Goal: Check status

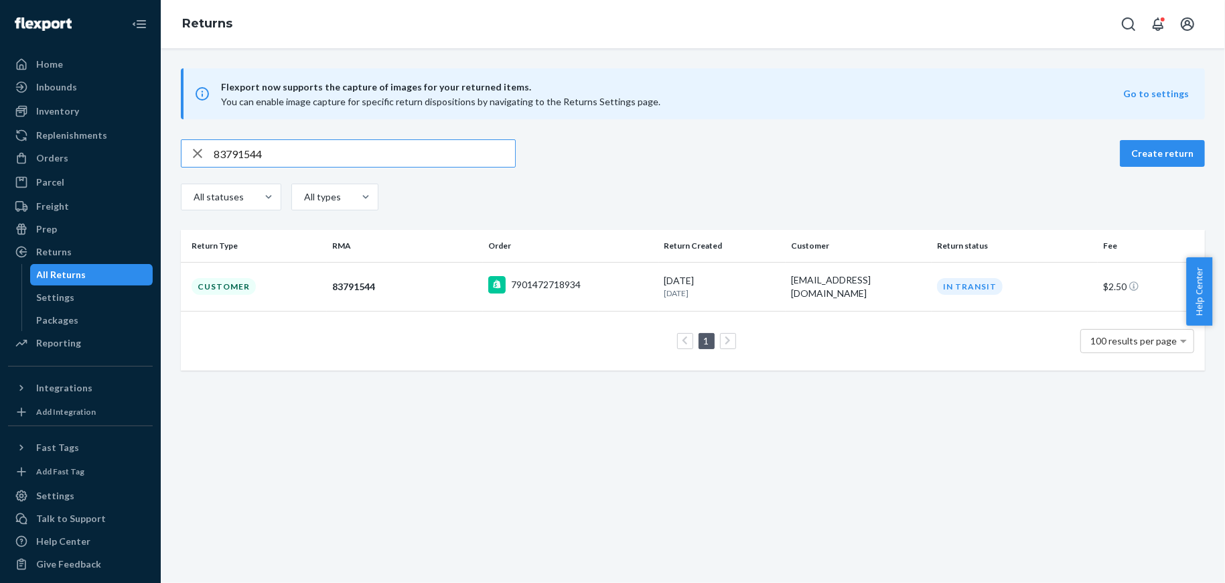
click at [47, 169] on div "Orders Ecommerce Orders Wholesale Orders" at bounding box center [80, 158] width 145 height 23
click at [86, 153] on div "Orders" at bounding box center [80, 158] width 142 height 19
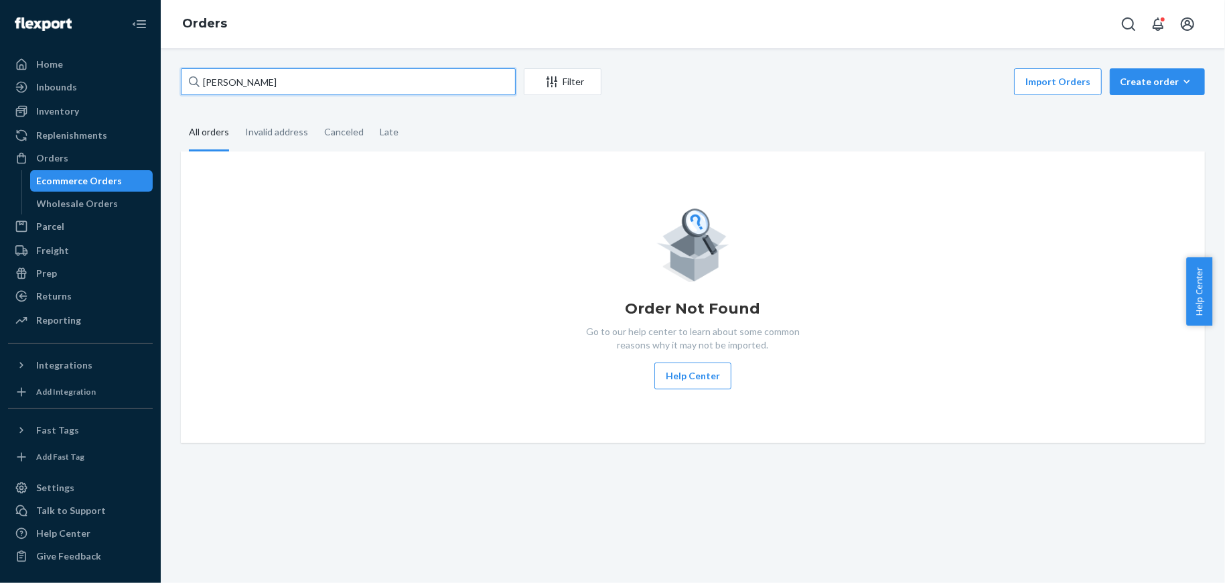
drag, startPoint x: 298, startPoint y: 92, endPoint x: 0, endPoint y: 82, distance: 298.2
click at [15, 82] on div "Home Inbounds Shipping Plans Problems Inventory Products Replenishments Orders …" at bounding box center [612, 291] width 1225 height 583
paste input "[PERSON_NAME] Apt"
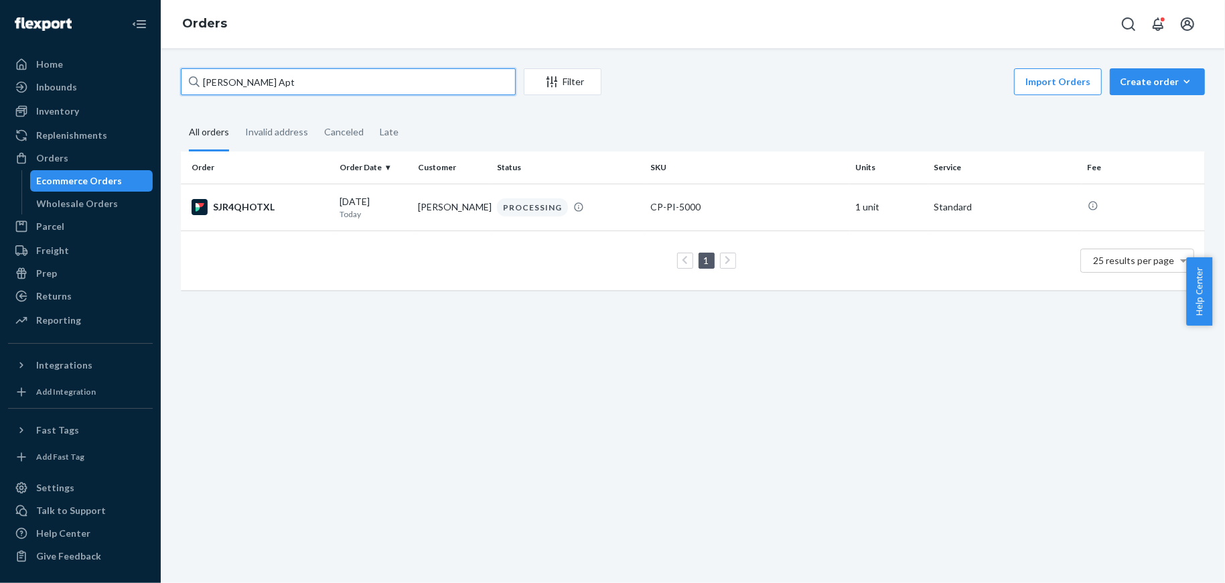
type input "[PERSON_NAME] Apt"
click at [339, 234] on td "1 25 results per page" at bounding box center [693, 260] width 1024 height 60
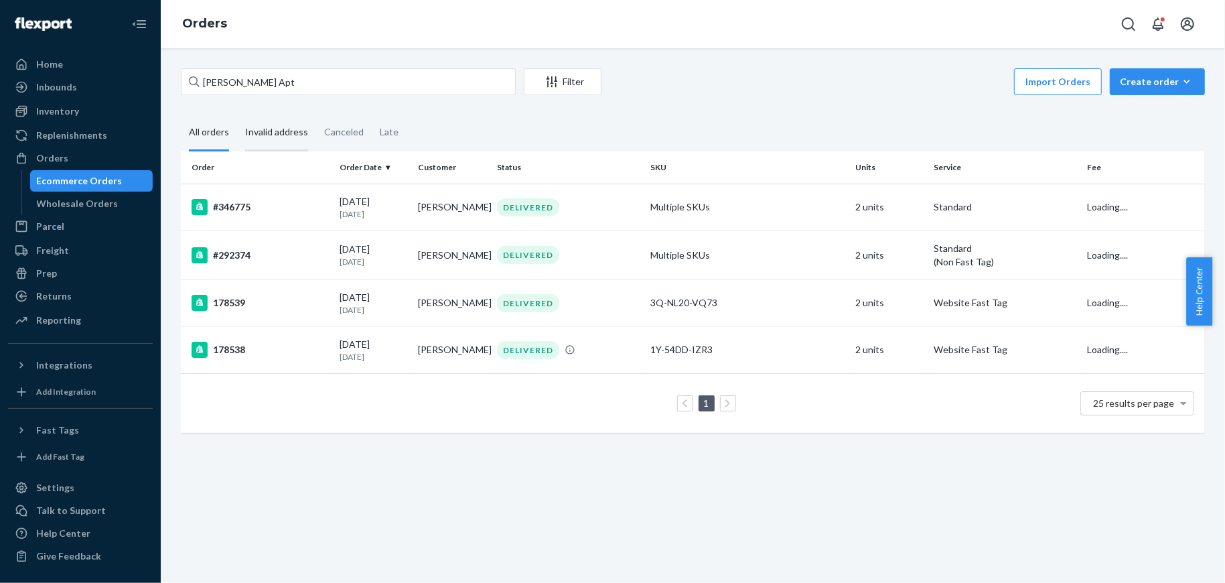
click at [253, 133] on div "Invalid address" at bounding box center [276, 133] width 63 height 37
click at [237, 115] on input "Invalid address" at bounding box center [237, 115] width 0 height 0
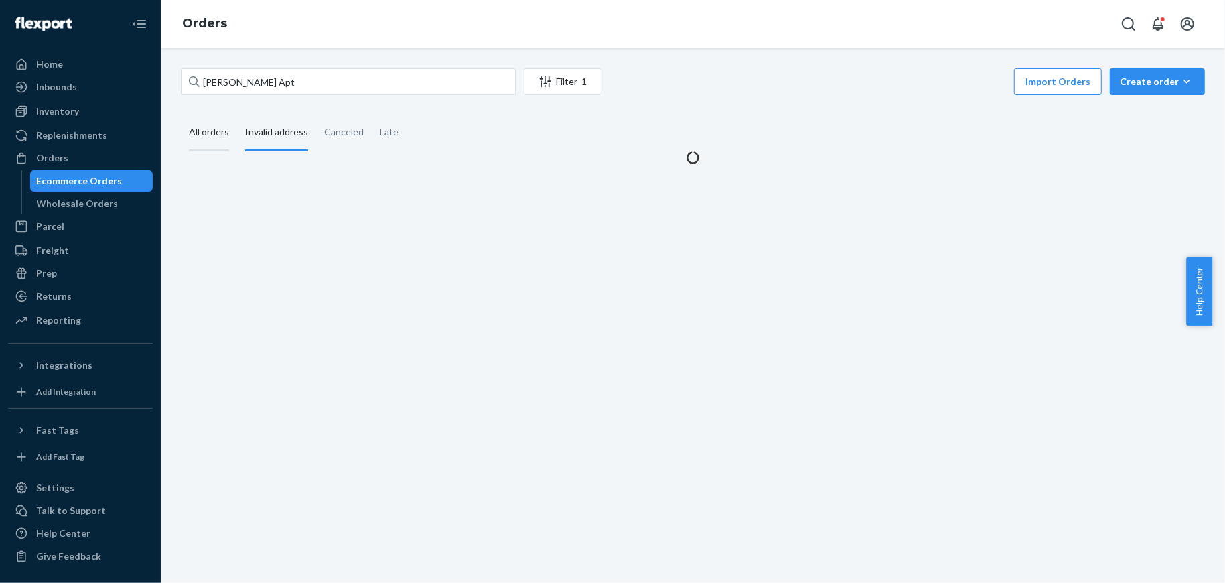
click at [211, 133] on div "All orders" at bounding box center [209, 133] width 40 height 37
click at [181, 115] on input "All orders" at bounding box center [181, 115] width 0 height 0
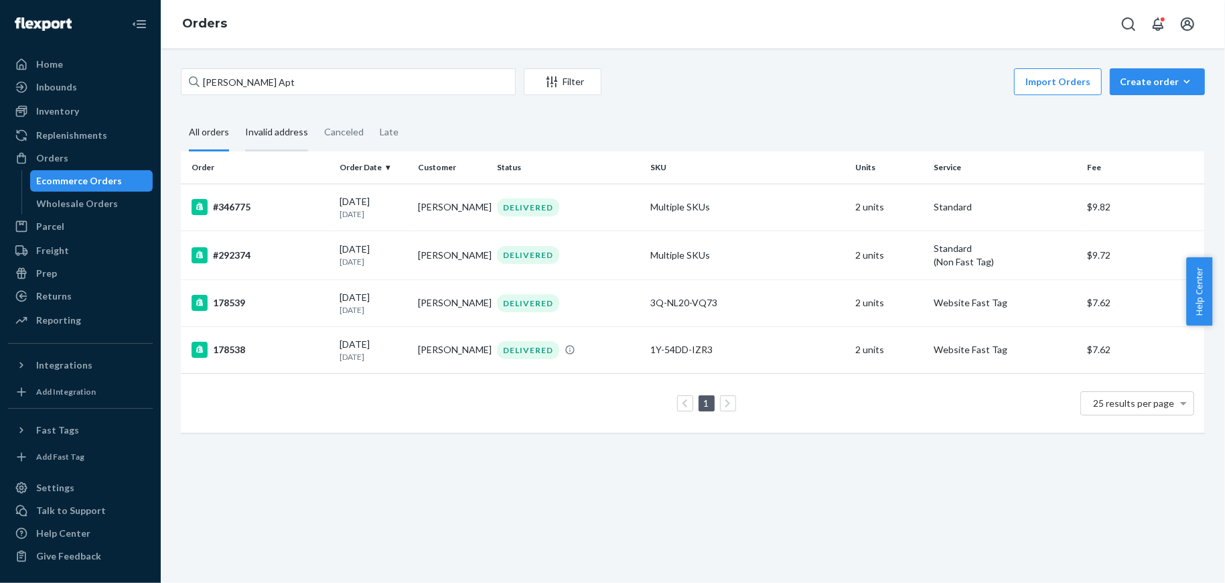
click at [270, 131] on div "Invalid address" at bounding box center [276, 133] width 63 height 37
click at [237, 115] on input "Invalid address" at bounding box center [237, 115] width 0 height 0
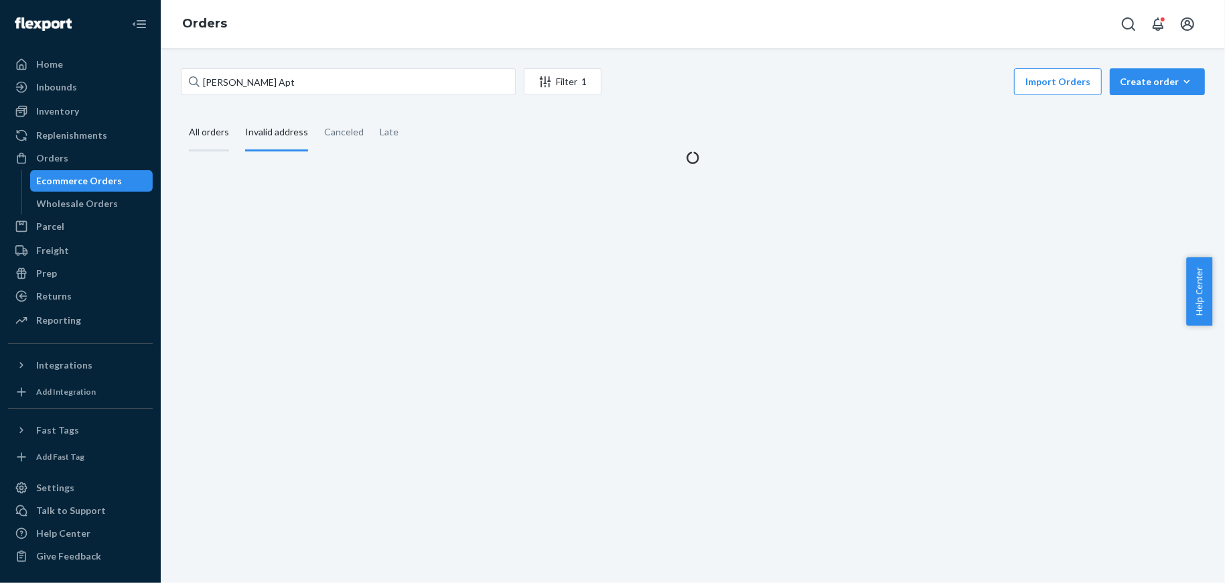
click at [216, 140] on div "All orders" at bounding box center [209, 133] width 40 height 37
click at [181, 115] on input "All orders" at bounding box center [181, 115] width 0 height 0
